Goal: Information Seeking & Learning: Learn about a topic

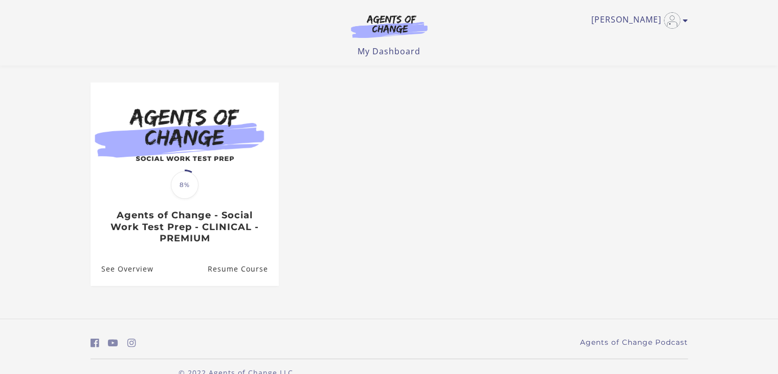
scroll to position [95, 0]
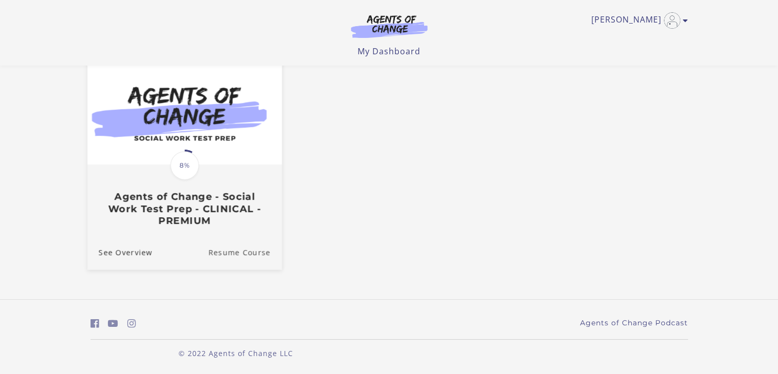
click at [233, 245] on link "Resume Course" at bounding box center [245, 252] width 74 height 34
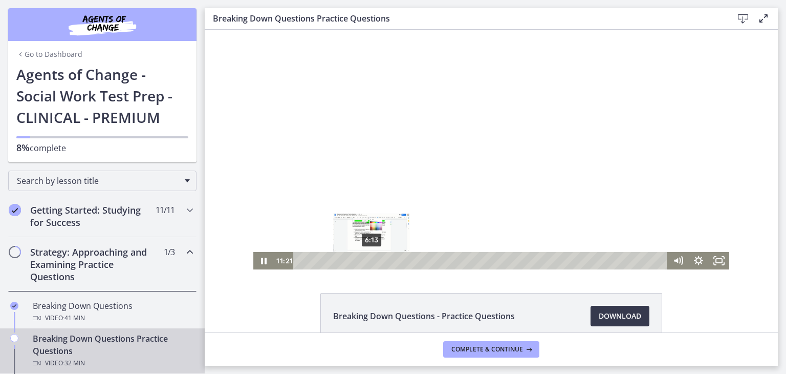
click at [368, 260] on div "6:13" at bounding box center [482, 260] width 362 height 17
click at [508, 152] on div at bounding box center [491, 149] width 476 height 239
click at [543, 172] on div at bounding box center [491, 149] width 476 height 239
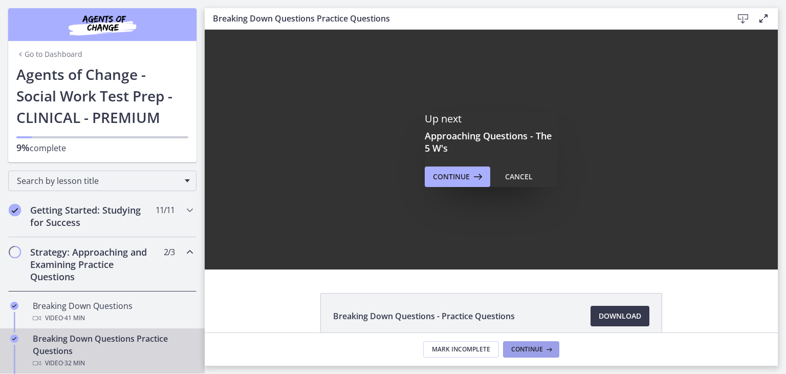
click at [531, 348] on span "Continue" at bounding box center [527, 349] width 32 height 8
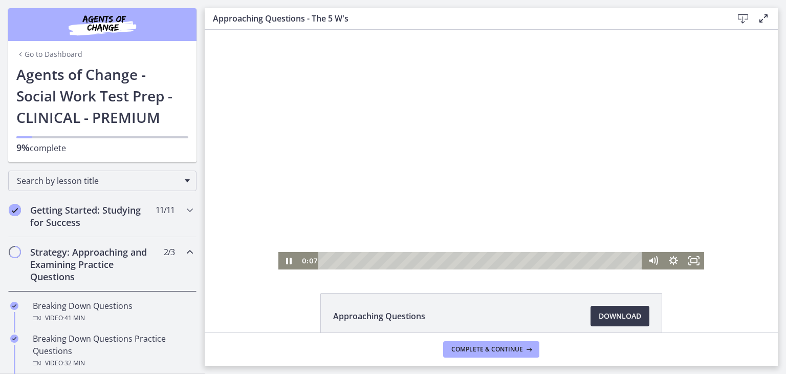
click at [400, 99] on div at bounding box center [491, 149] width 426 height 239
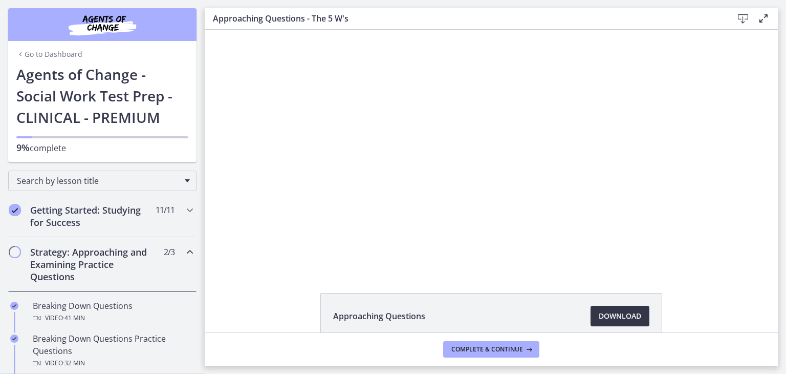
click at [599, 314] on span "Download Opens in a new window" at bounding box center [620, 316] width 42 height 12
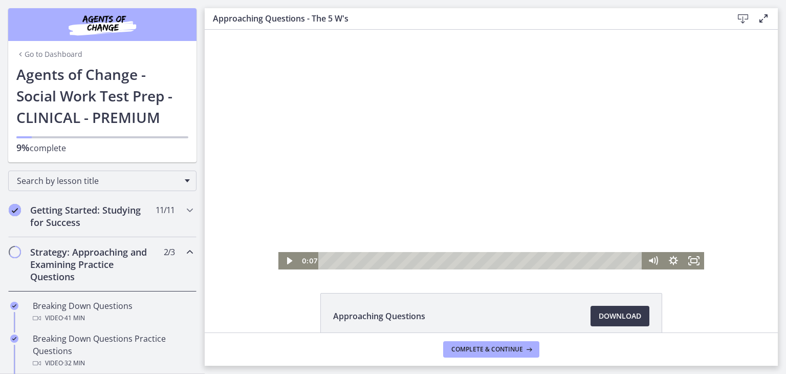
click at [332, 142] on div at bounding box center [491, 149] width 426 height 239
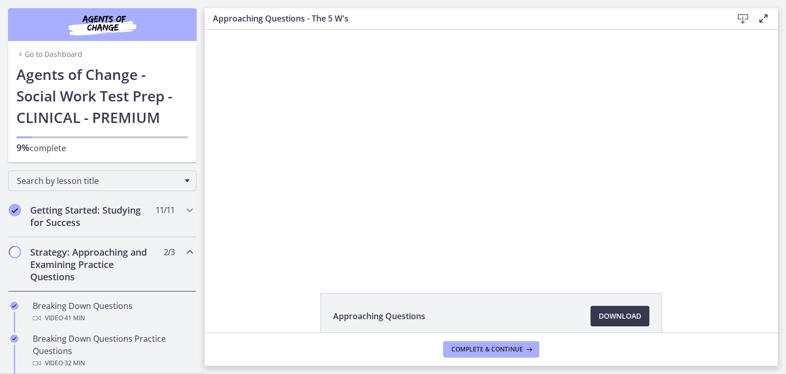
click at [579, 291] on div "Approaching Questions Download Opens in a new window" at bounding box center [491, 181] width 573 height 302
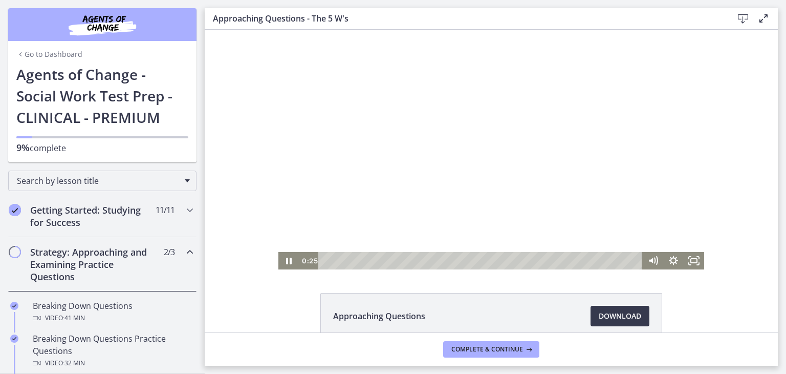
click at [455, 158] on div at bounding box center [491, 149] width 426 height 239
click at [418, 156] on div at bounding box center [491, 149] width 426 height 239
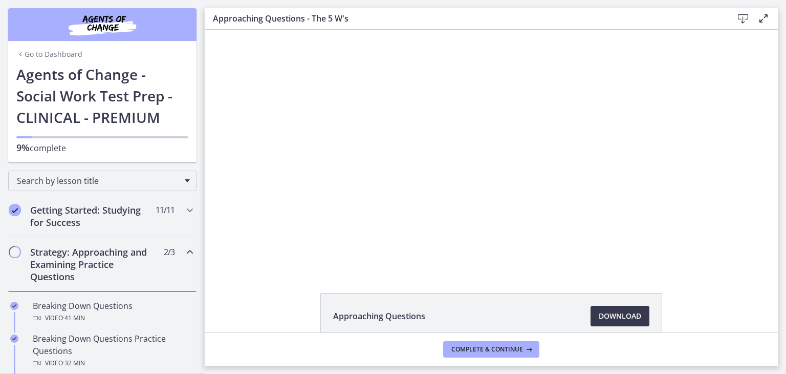
drag, startPoint x: 290, startPoint y: 277, endPoint x: 311, endPoint y: 314, distance: 42.6
click at [313, 312] on div "Approaching Questions Download Opens in a new window" at bounding box center [491, 181] width 573 height 302
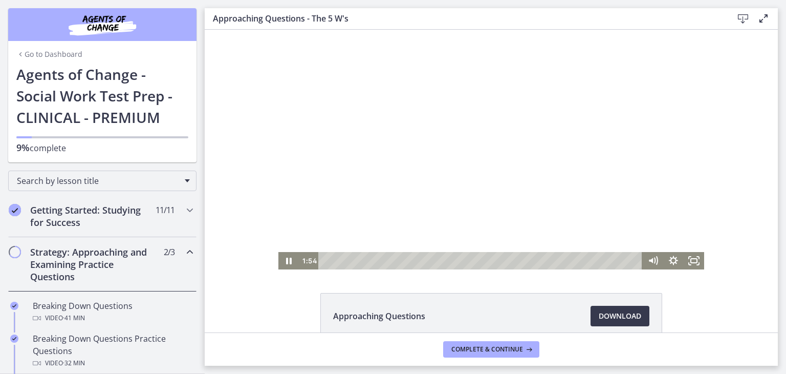
click at [427, 247] on div at bounding box center [491, 149] width 426 height 239
click at [432, 247] on div at bounding box center [491, 149] width 426 height 239
click at [525, 149] on div at bounding box center [491, 149] width 426 height 239
click at [628, 138] on div at bounding box center [491, 149] width 426 height 239
drag, startPoint x: 632, startPoint y: 140, endPoint x: 636, endPoint y: 146, distance: 7.1
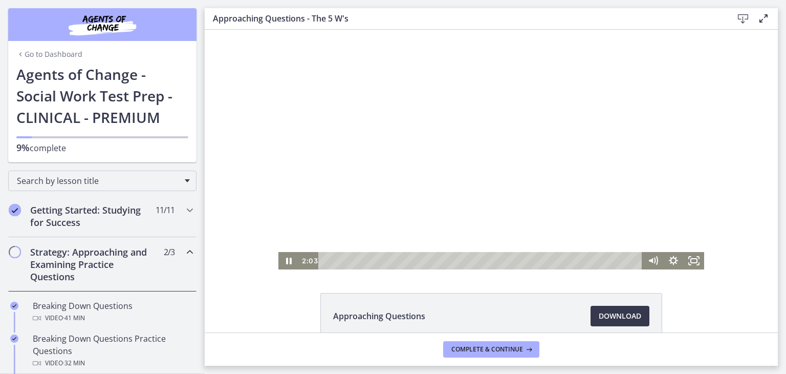
click at [636, 145] on div at bounding box center [491, 149] width 426 height 239
click at [524, 110] on div at bounding box center [491, 149] width 426 height 239
click at [615, 157] on div at bounding box center [491, 149] width 426 height 239
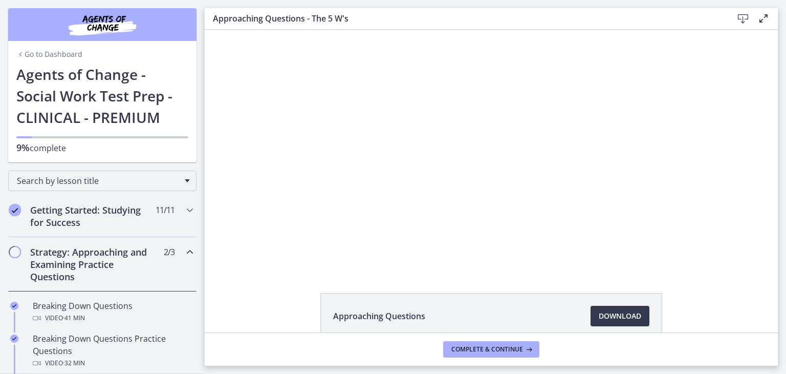
drag, startPoint x: 336, startPoint y: 26, endPoint x: 209, endPoint y: 87, distance: 141.4
click at [336, 26] on div "Approaching Questions - The 5 W's Download Enable fullscreen" at bounding box center [491, 18] width 573 height 21
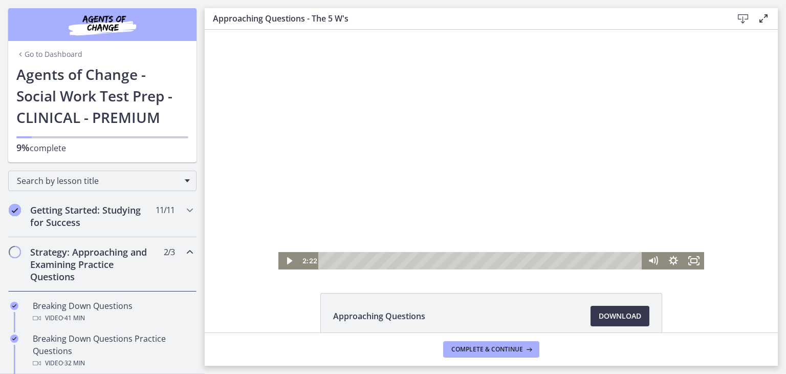
click at [422, 151] on div at bounding box center [491, 149] width 426 height 239
click at [456, 154] on div at bounding box center [491, 149] width 426 height 239
click at [436, 153] on div at bounding box center [491, 149] width 426 height 239
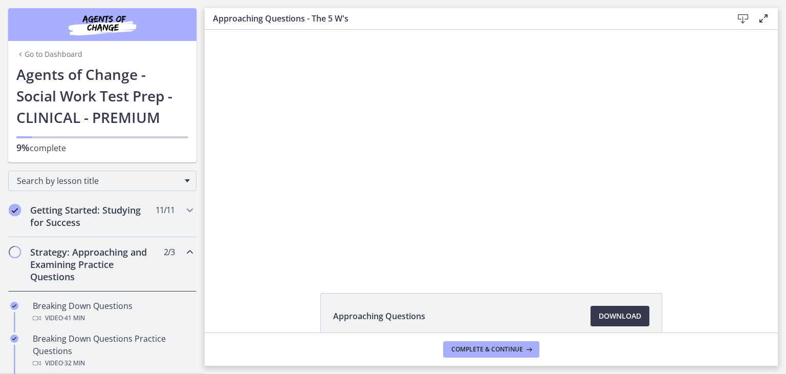
click at [436, 153] on div at bounding box center [491, 149] width 426 height 239
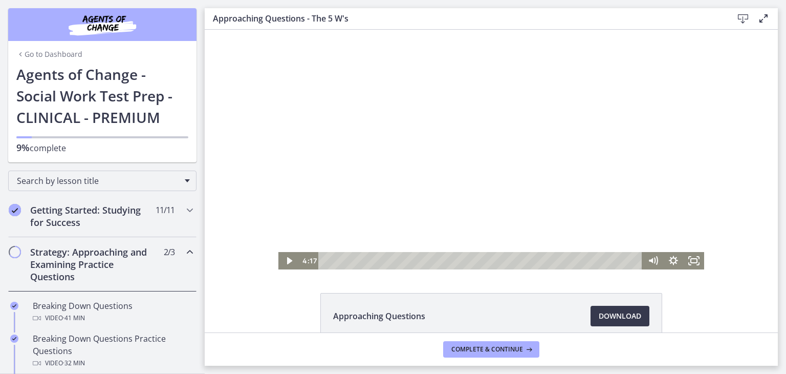
click at [411, 159] on div at bounding box center [491, 149] width 426 height 239
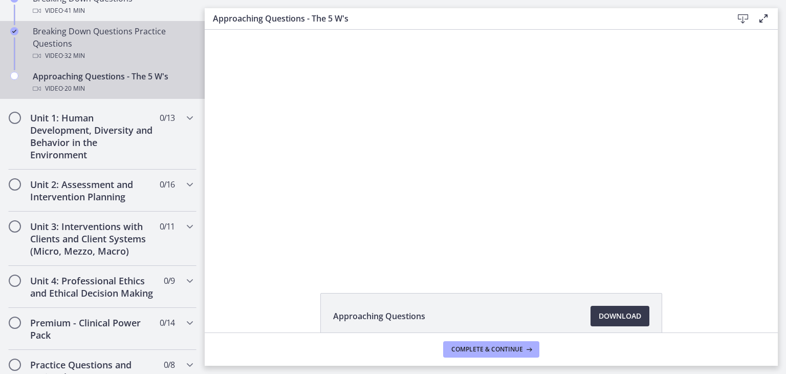
scroll to position [358, 0]
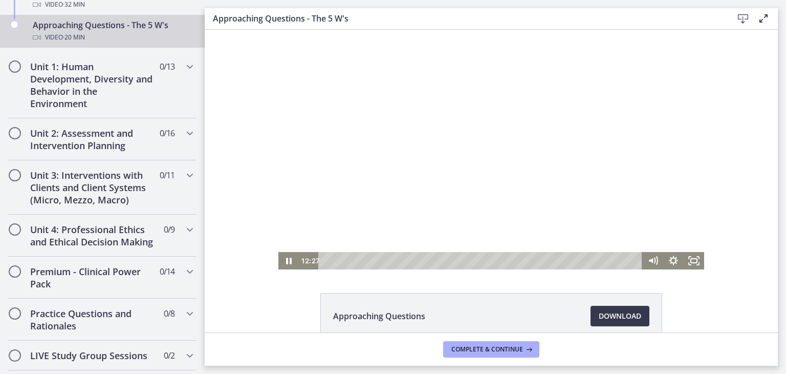
click at [374, 215] on div at bounding box center [491, 149] width 426 height 239
click at [427, 188] on div at bounding box center [491, 149] width 426 height 239
click at [528, 211] on div at bounding box center [491, 149] width 426 height 239
click at [570, 166] on div at bounding box center [491, 149] width 426 height 239
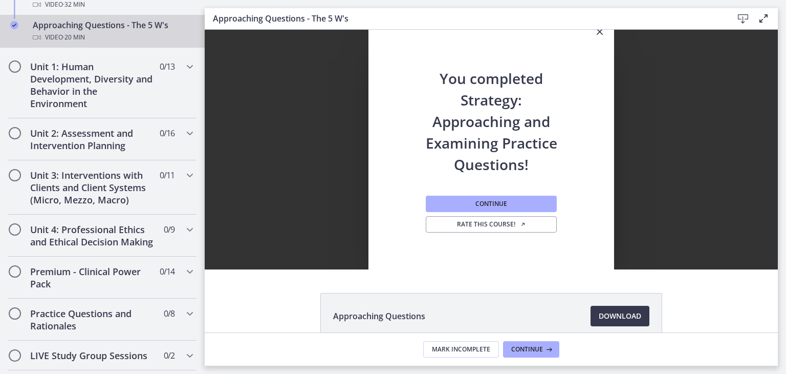
scroll to position [0, 0]
click at [477, 200] on span "Continue" at bounding box center [491, 204] width 32 height 8
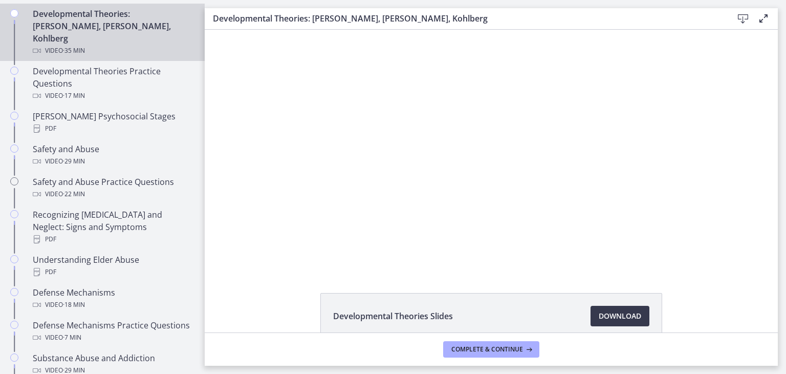
scroll to position [301, 0]
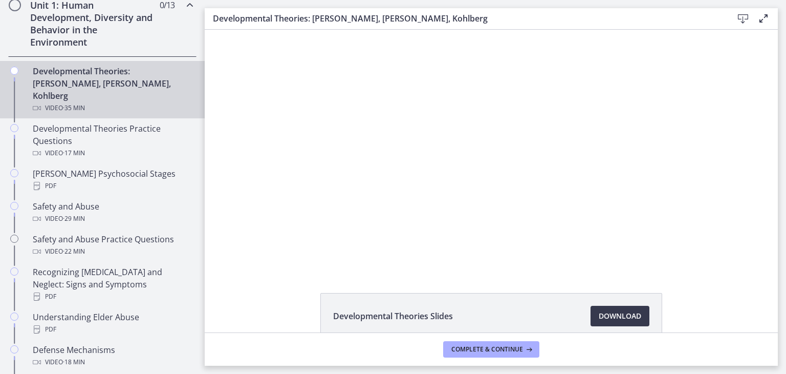
click at [268, 252] on div "Click for sound @keyframes VOLUME_SMALL_WAVE_FLASH { 0% { opacity: 0; } 33% { o…" at bounding box center [491, 149] width 573 height 239
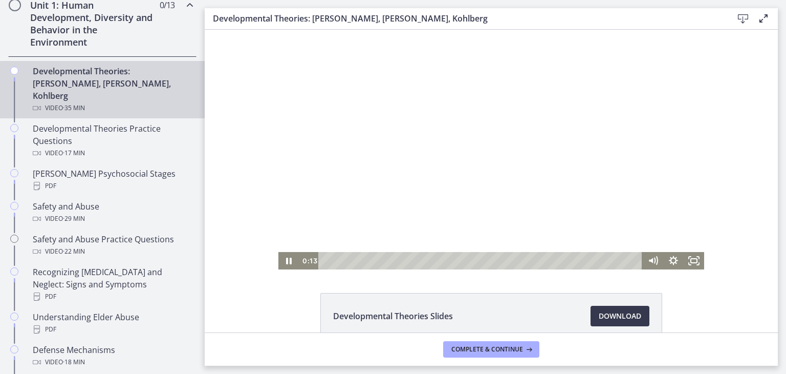
click at [368, 164] on div at bounding box center [491, 149] width 426 height 239
click at [372, 162] on div at bounding box center [491, 149] width 426 height 239
click at [688, 254] on icon "Fullscreen" at bounding box center [694, 260] width 20 height 17
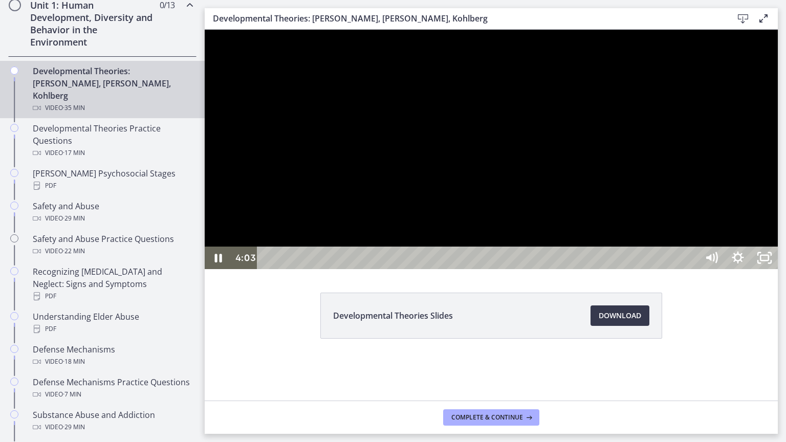
click at [487, 200] on div at bounding box center [491, 149] width 573 height 239
click at [778, 269] on icon "Unfullscreen" at bounding box center [764, 258] width 27 height 23
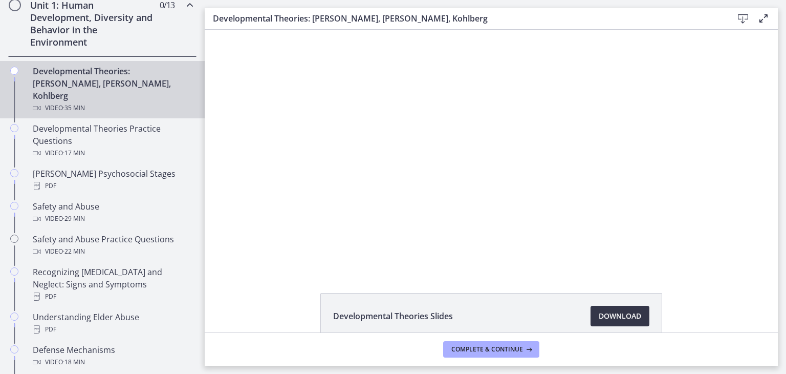
click at [609, 310] on span "Download Opens in a new window" at bounding box center [620, 316] width 42 height 12
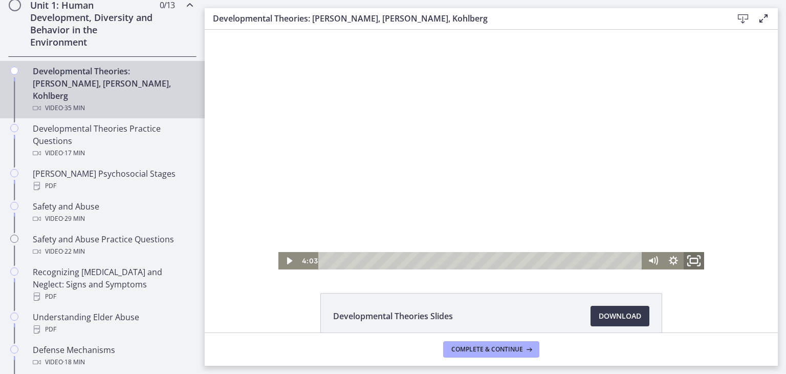
click at [686, 256] on icon "Fullscreen" at bounding box center [694, 260] width 25 height 21
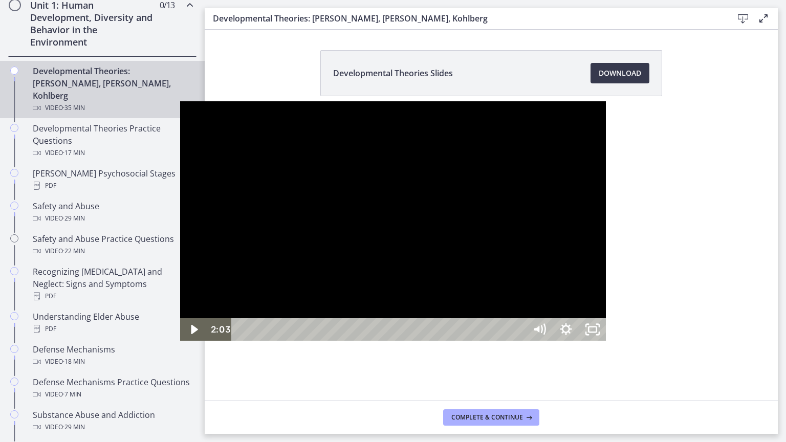
click at [252, 266] on div at bounding box center [393, 220] width 426 height 239
click at [284, 327] on div at bounding box center [393, 220] width 426 height 239
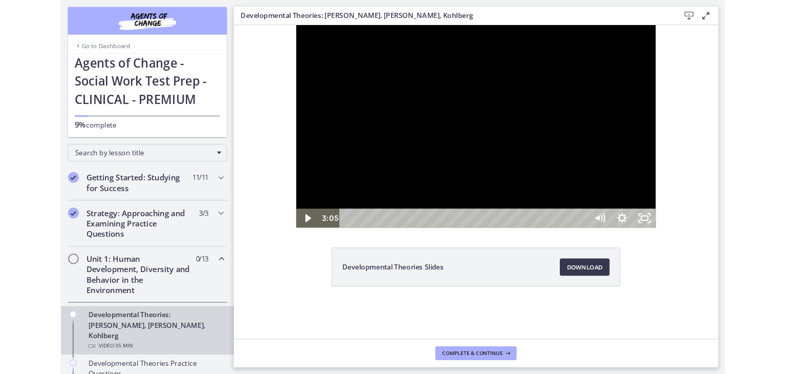
scroll to position [301, 0]
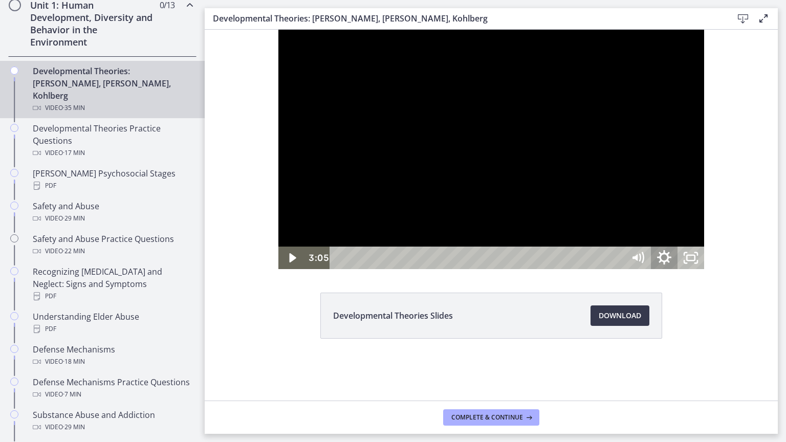
click at [680, 272] on icon "Show settings menu" at bounding box center [664, 258] width 32 height 27
click at [691, 269] on div at bounding box center [491, 149] width 426 height 239
click at [620, 269] on div at bounding box center [491, 149] width 426 height 239
click at [617, 269] on div at bounding box center [491, 149] width 426 height 239
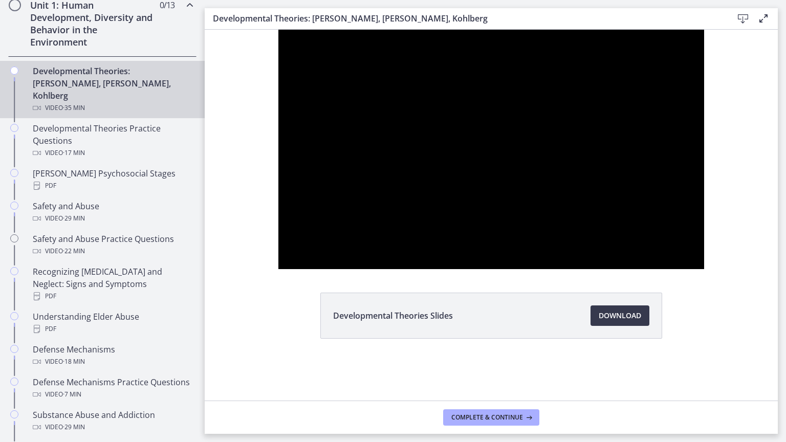
click at [617, 269] on div at bounding box center [491, 149] width 426 height 239
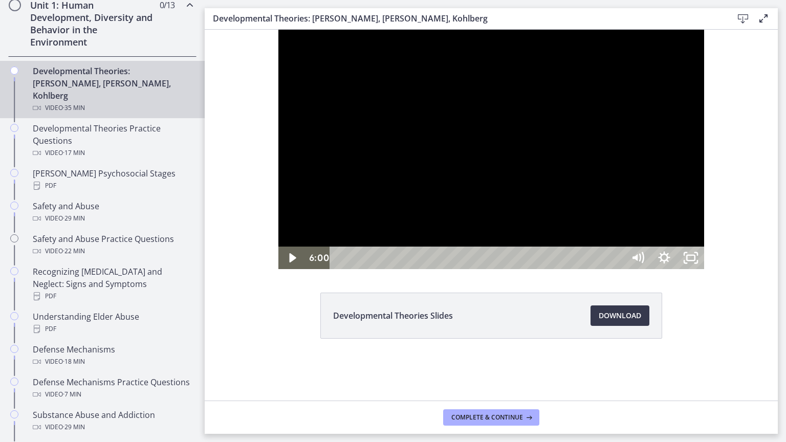
click at [653, 269] on div at bounding box center [491, 149] width 426 height 239
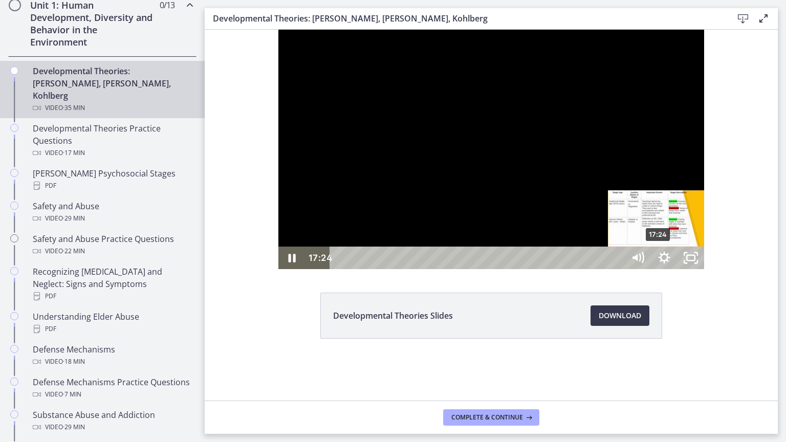
drag, startPoint x: 592, startPoint y: 459, endPoint x: 584, endPoint y: 460, distance: 7.7
click at [654, 262] on div "Playbar" at bounding box center [658, 258] width 8 height 8
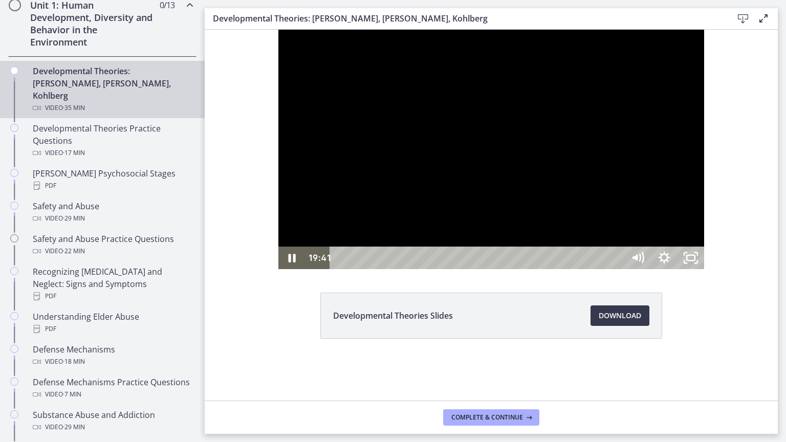
click at [546, 269] on div at bounding box center [491, 149] width 426 height 239
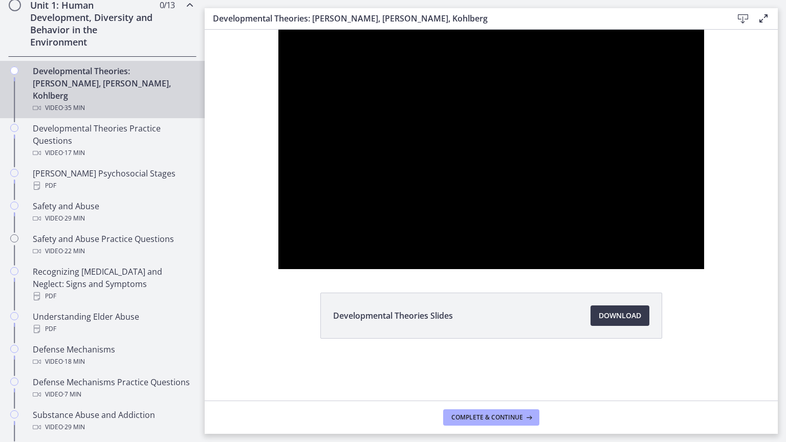
click at [278, 30] on button "Play Video: crt89dfaoh5c72tgt07g.mp4" at bounding box center [278, 30] width 1 height 1
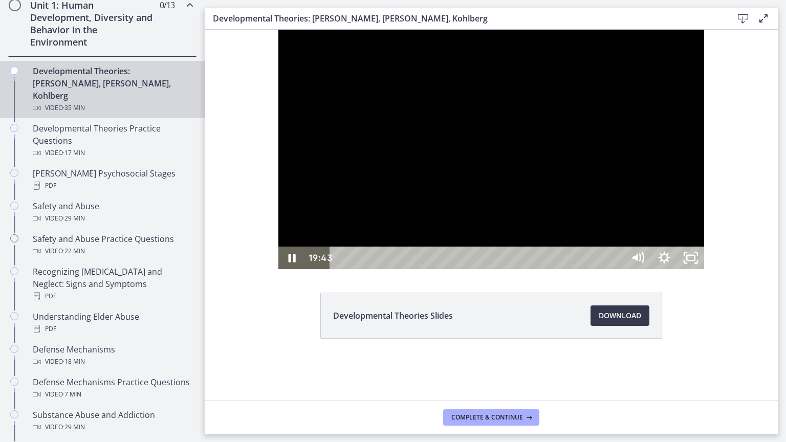
click at [539, 269] on div at bounding box center [491, 149] width 426 height 239
drag, startPoint x: 669, startPoint y: 160, endPoint x: 669, endPoint y: 169, distance: 9.2
click at [669, 169] on div at bounding box center [491, 149] width 426 height 239
click at [645, 236] on div at bounding box center [491, 149] width 426 height 239
click at [704, 269] on icon "Unfullscreen" at bounding box center [690, 258] width 27 height 23
